Goal: Task Accomplishment & Management: Use online tool/utility

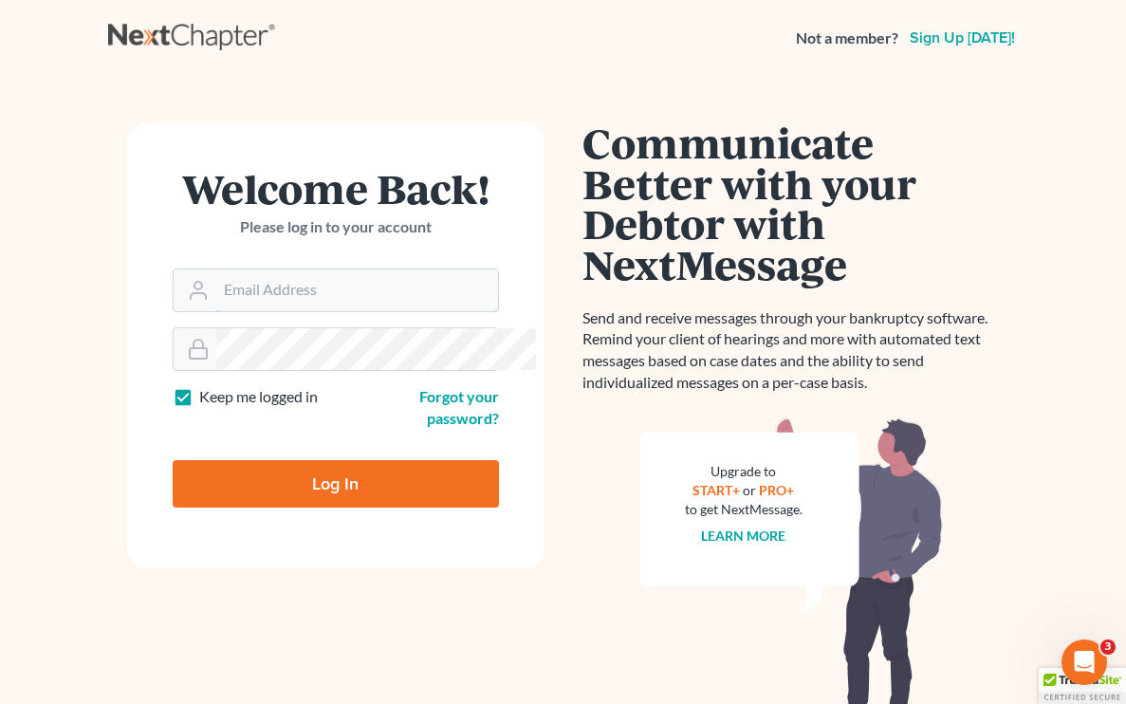
type input "[EMAIL_ADDRESS][DOMAIN_NAME]"
click at [287, 460] on input "Log In" at bounding box center [336, 483] width 326 height 47
type input "Thinking..."
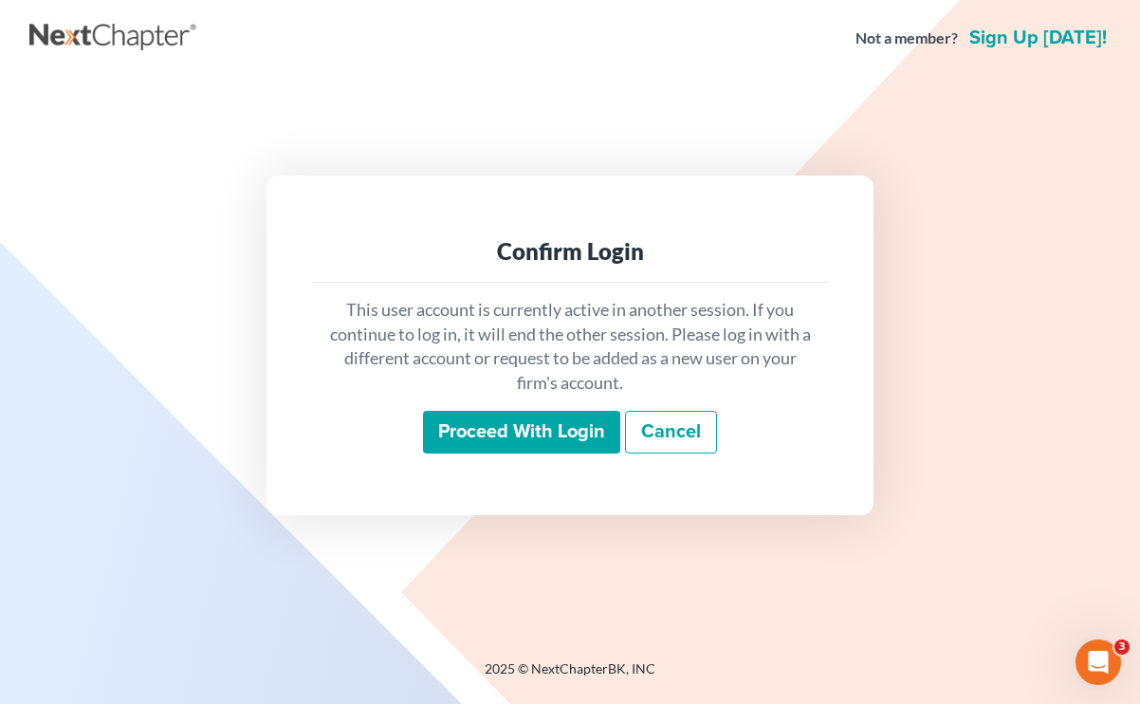
click at [497, 426] on input "Proceed with login" at bounding box center [521, 433] width 197 height 44
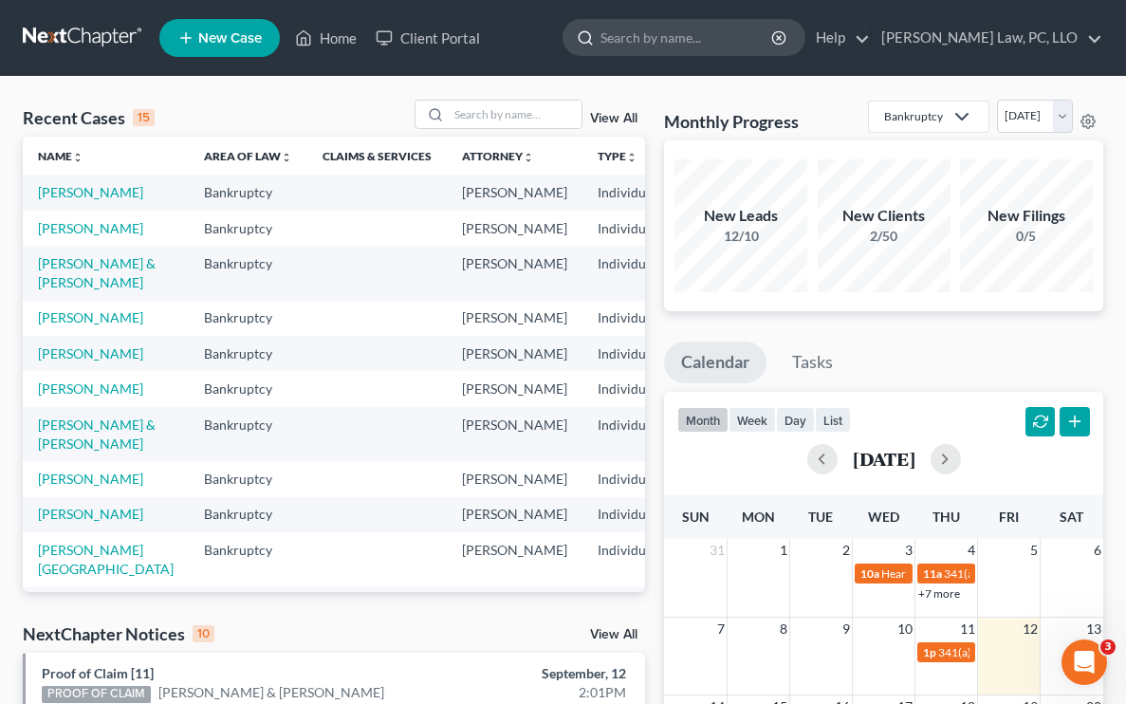
click at [724, 46] on input "search" at bounding box center [687, 37] width 174 height 35
type input "edwards"
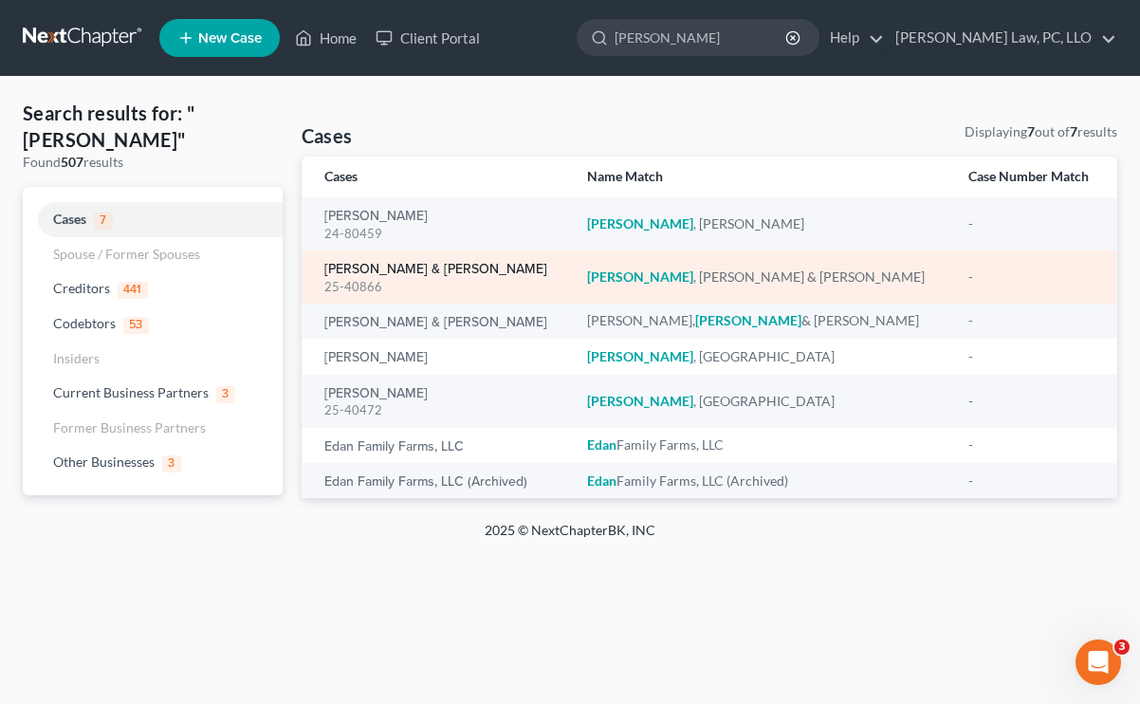
click at [462, 272] on link "Edwards, Benjamin & Elizabeth" at bounding box center [435, 269] width 223 height 13
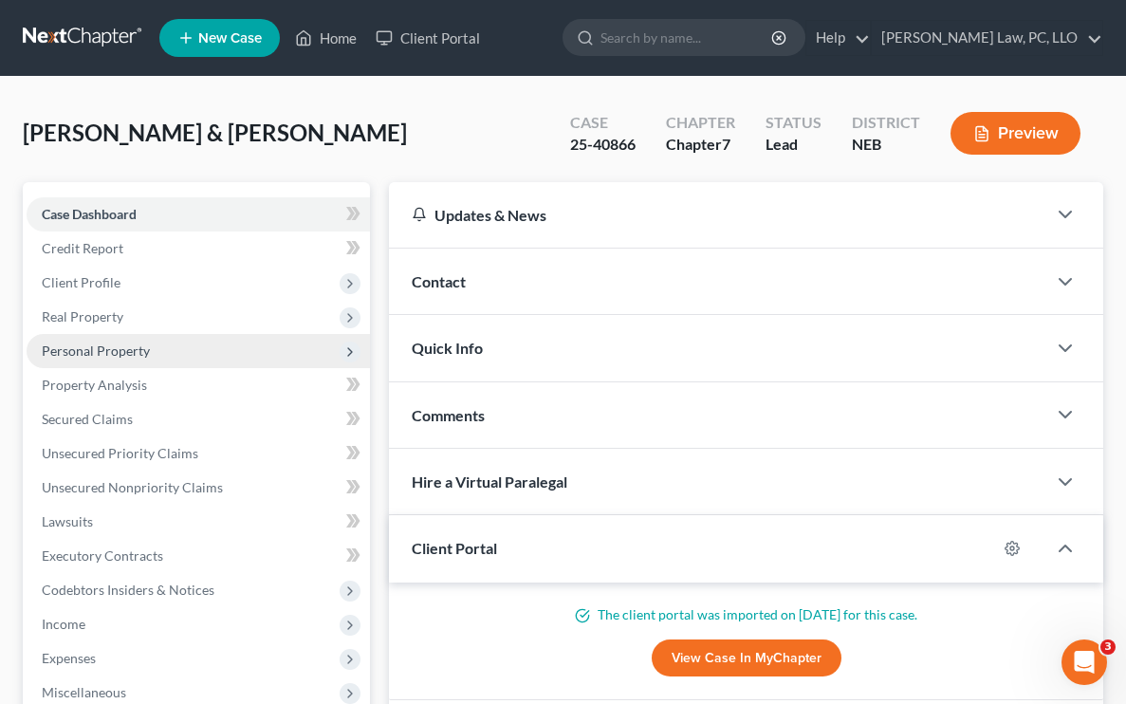
click at [241, 359] on span "Personal Property" at bounding box center [198, 351] width 343 height 34
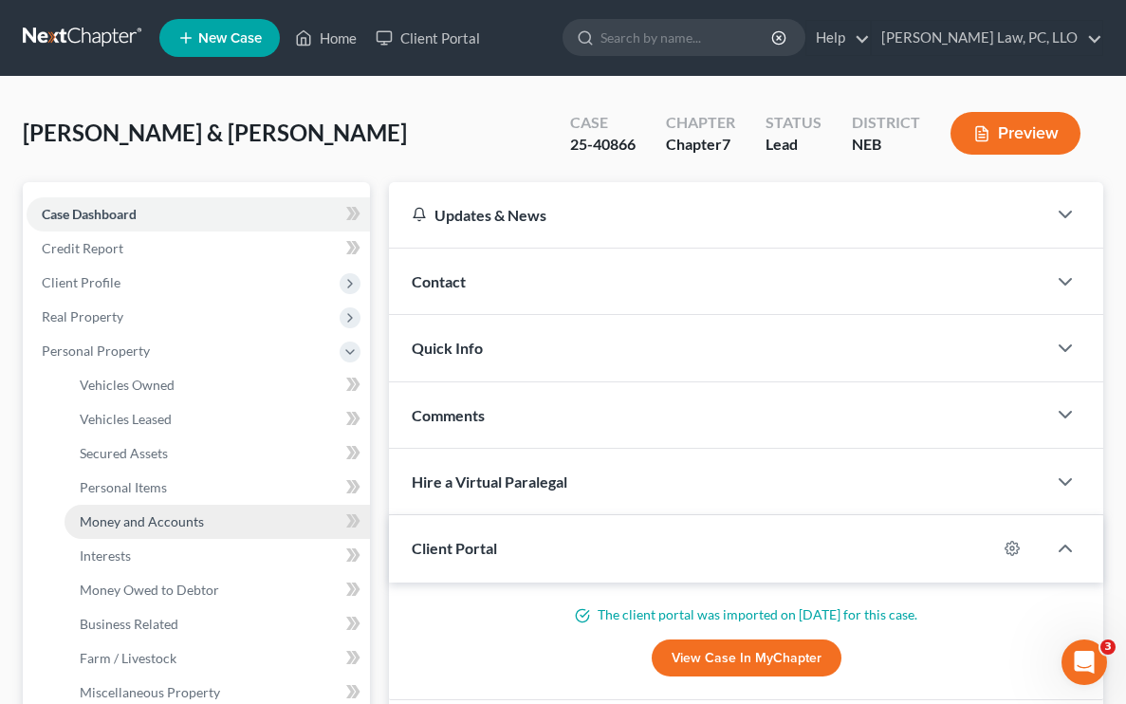
click at [179, 525] on span "Money and Accounts" at bounding box center [142, 521] width 124 height 16
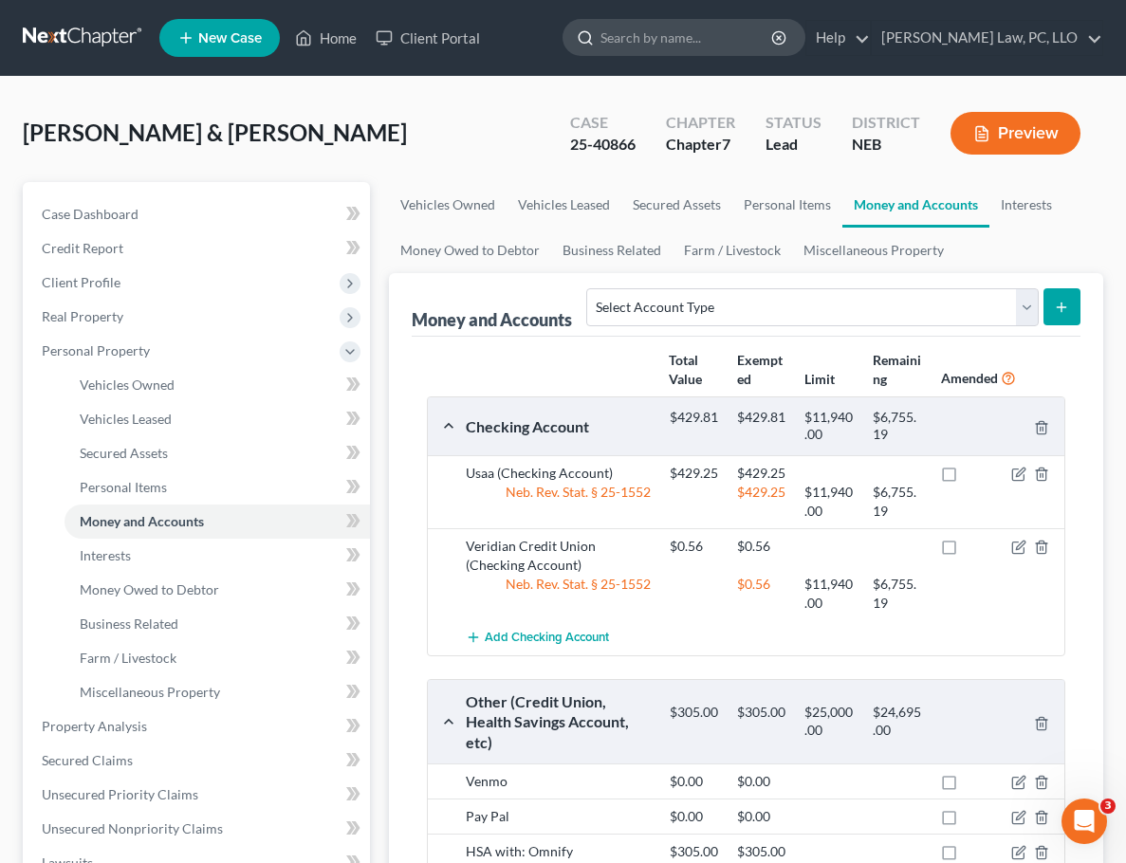
click at [774, 42] on input "search" at bounding box center [687, 37] width 174 height 35
type input "a"
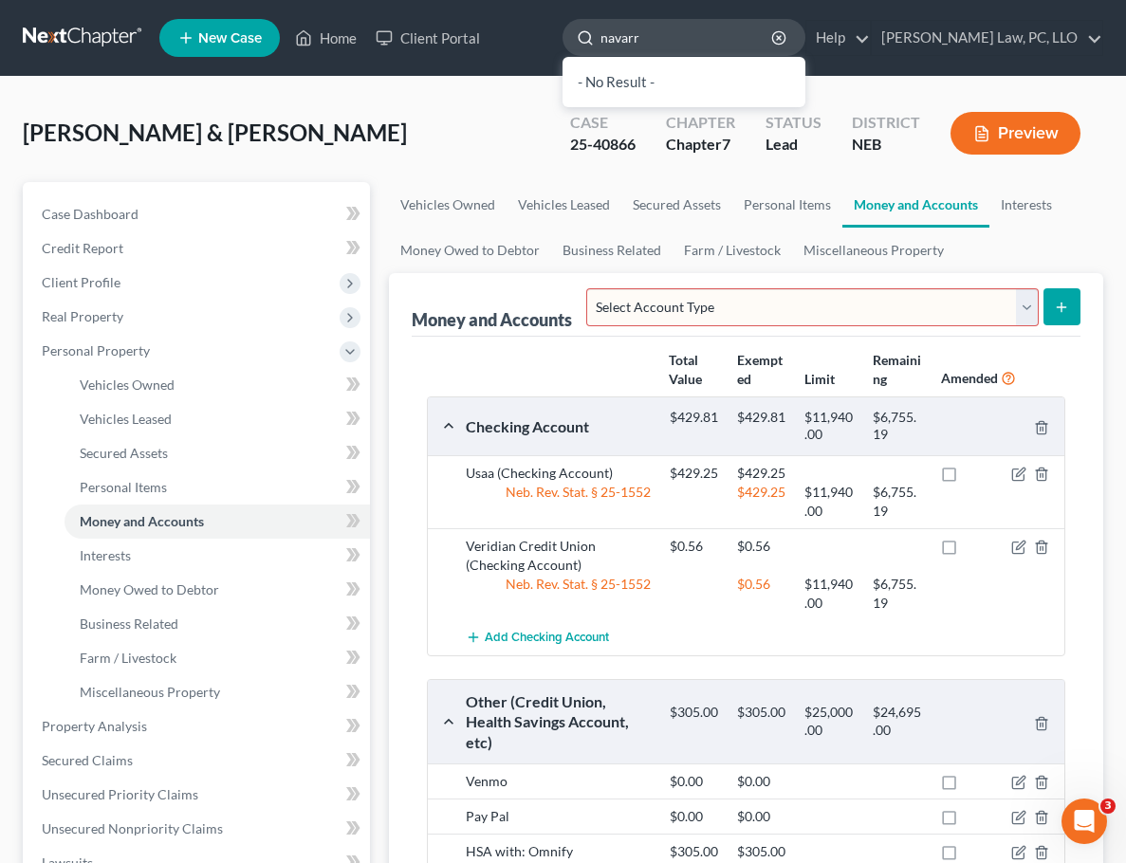
type input "navarro"
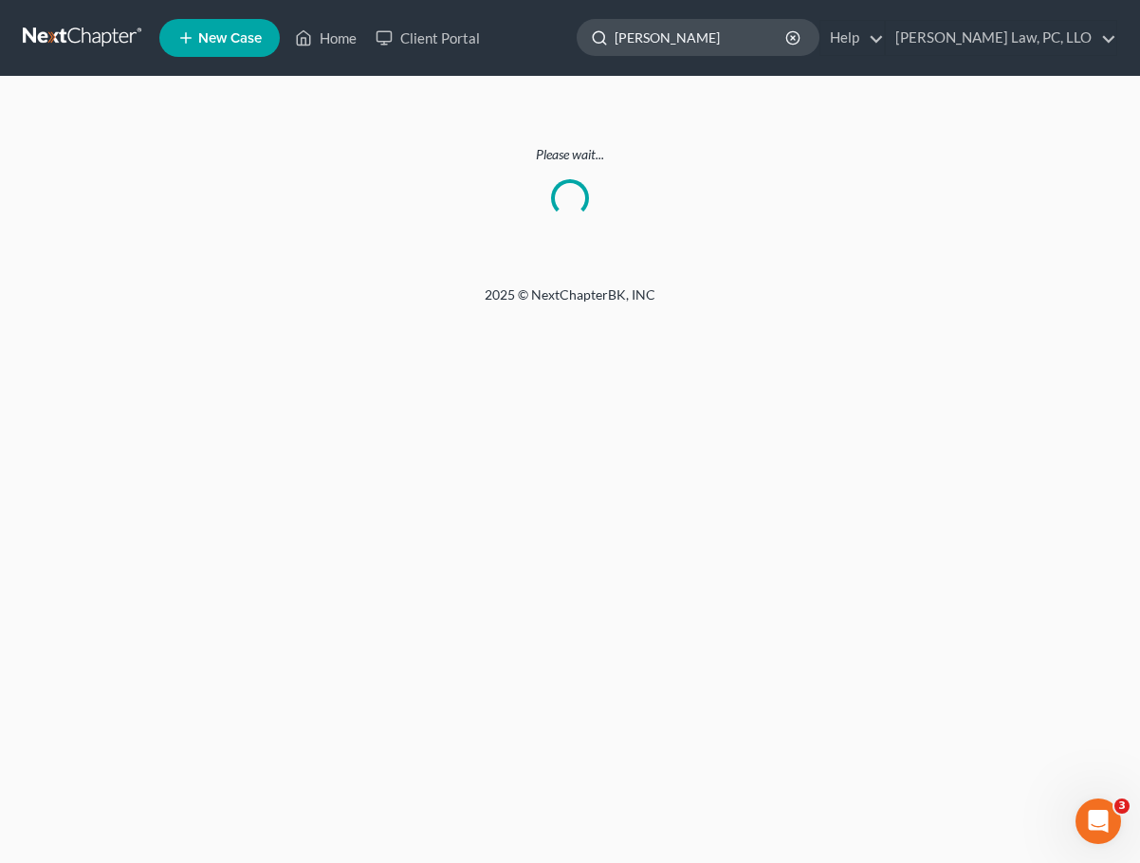
click at [784, 45] on input "[PERSON_NAME]" at bounding box center [702, 37] width 174 height 35
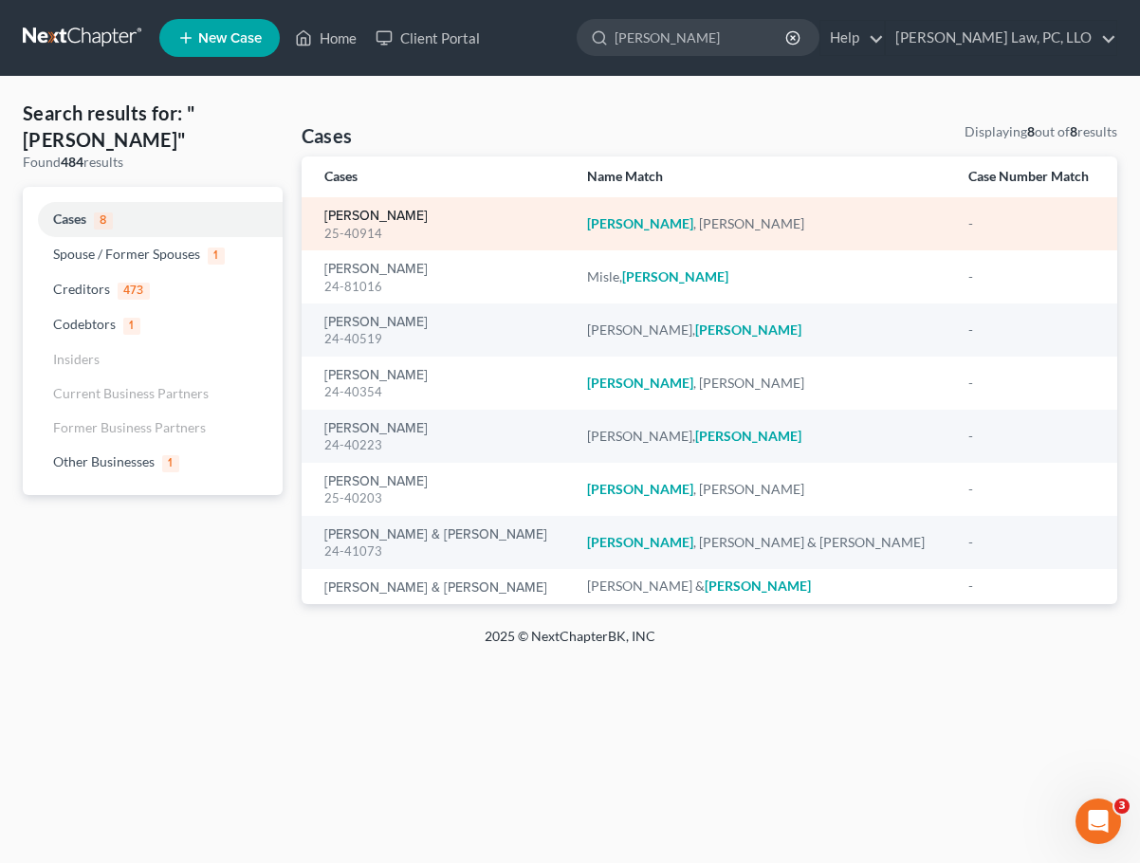
click at [421, 217] on link "[PERSON_NAME]" at bounding box center [375, 216] width 103 height 13
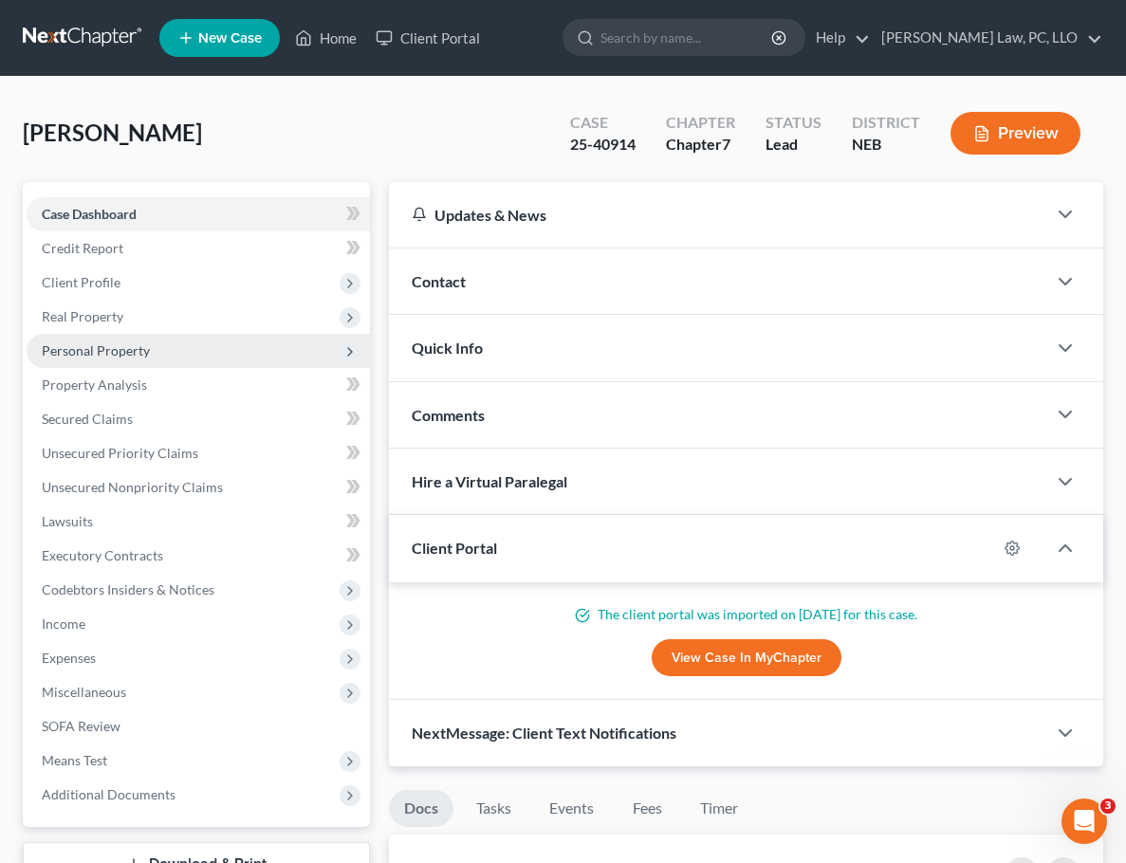
click at [231, 354] on span "Personal Property" at bounding box center [198, 351] width 343 height 34
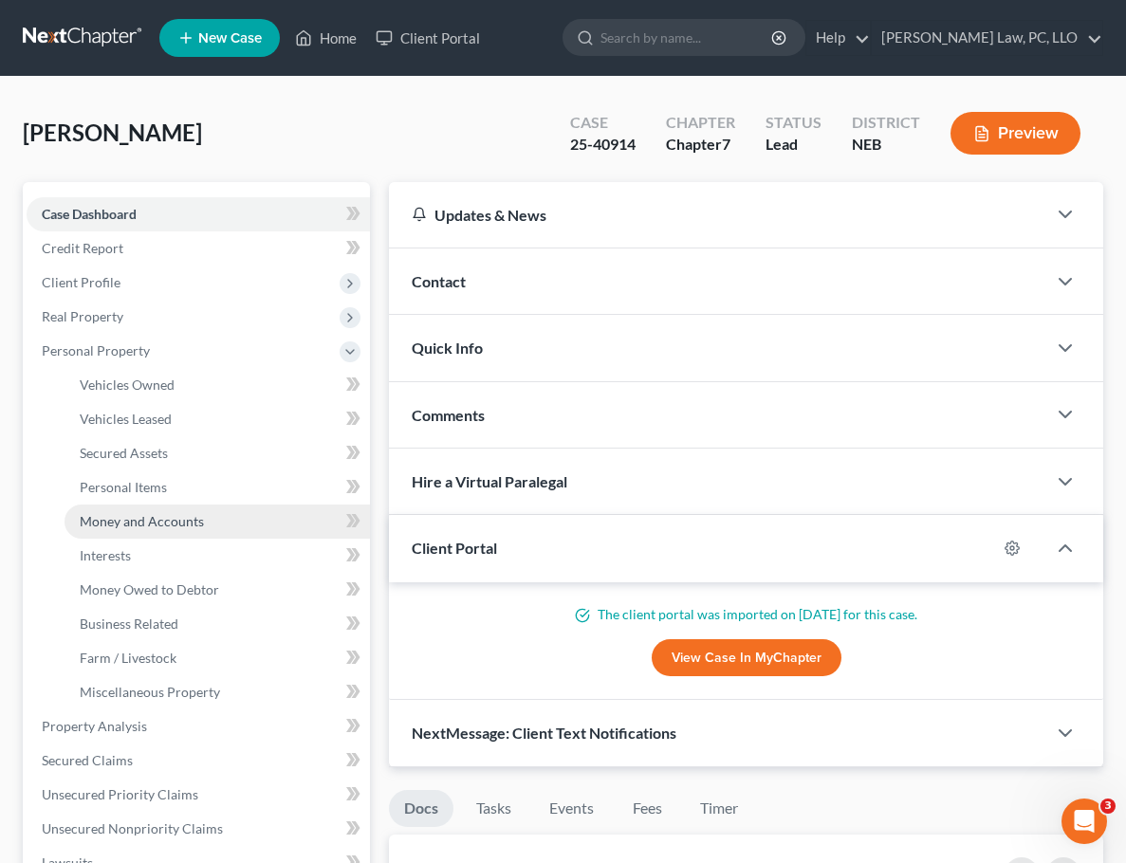
click at [206, 526] on link "Money and Accounts" at bounding box center [216, 522] width 305 height 34
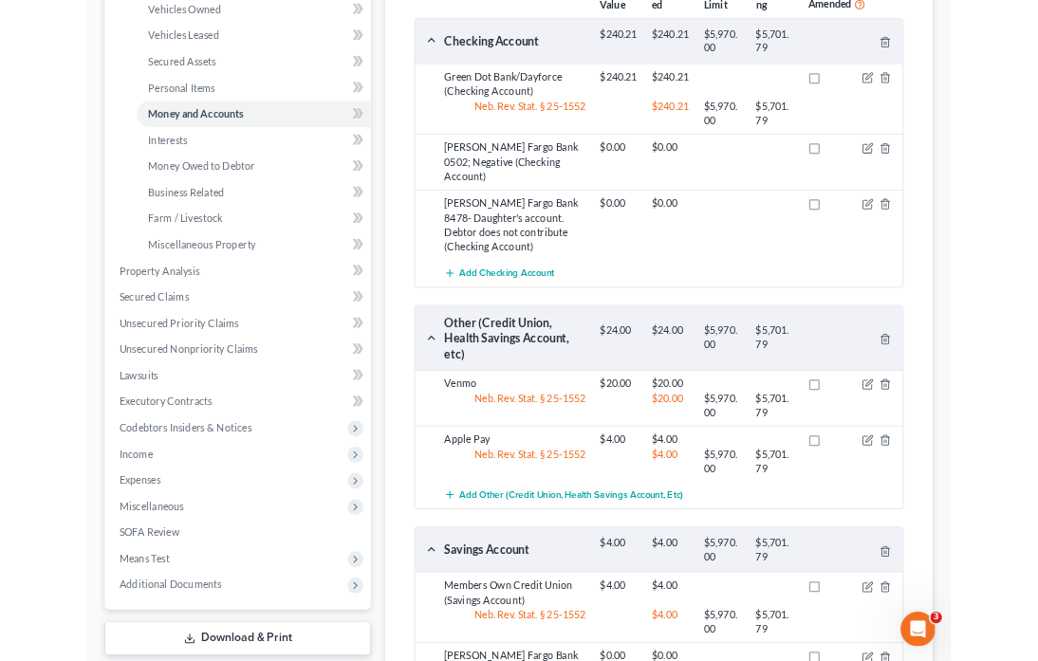
scroll to position [474, 0]
